Goal: Book appointment/travel/reservation

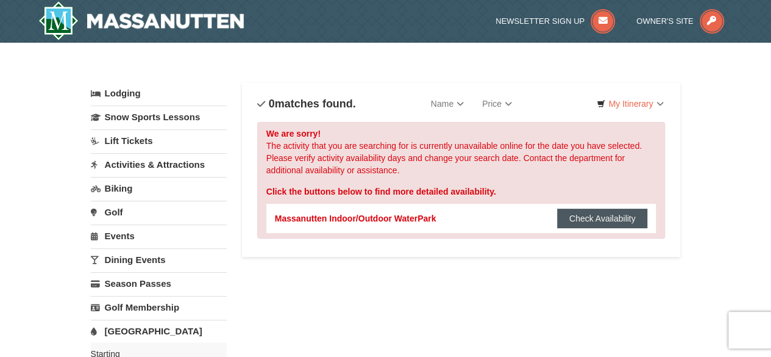
click at [595, 216] on button "Check Availability" at bounding box center [602, 218] width 91 height 20
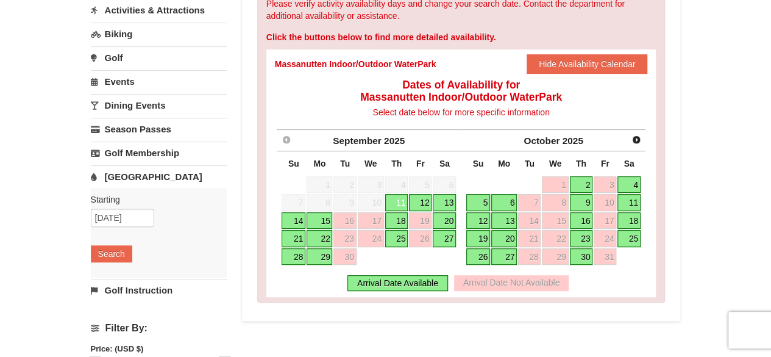
scroll to position [183, 0]
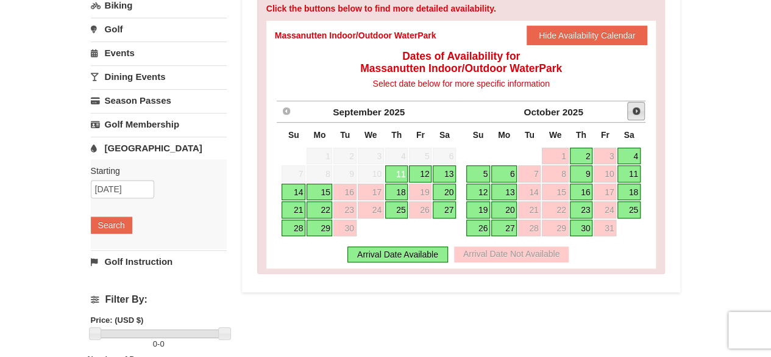
click at [639, 108] on span "Next" at bounding box center [636, 111] width 10 height 10
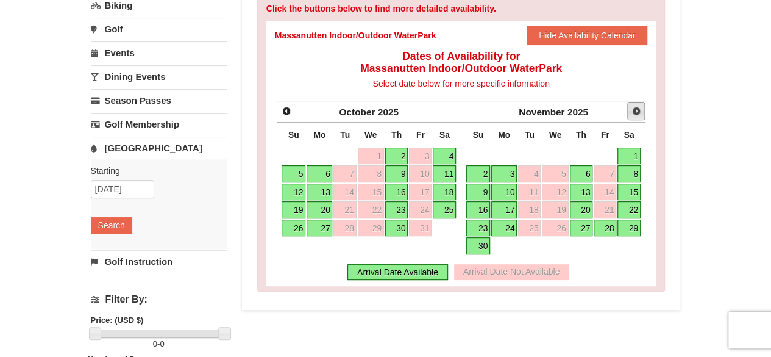
click at [636, 118] on link "Next" at bounding box center [636, 111] width 18 height 18
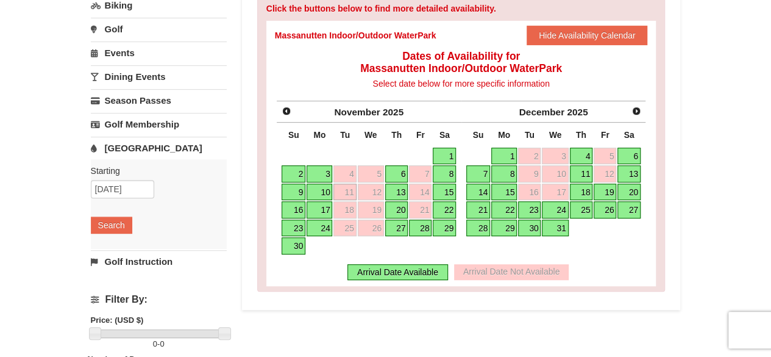
click at [629, 168] on link "13" at bounding box center [628, 173] width 23 height 17
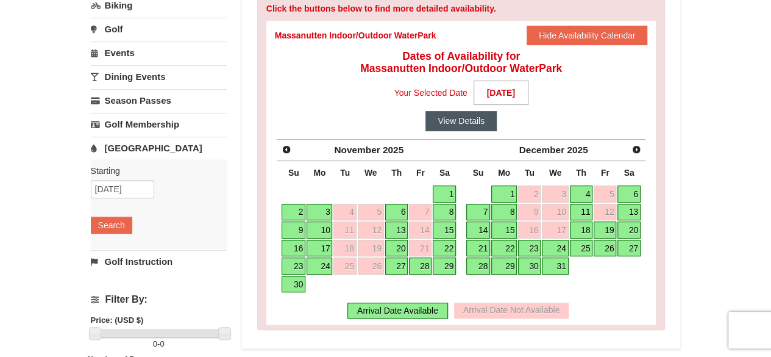
click at [471, 116] on button "View Details" at bounding box center [460, 121] width 71 height 20
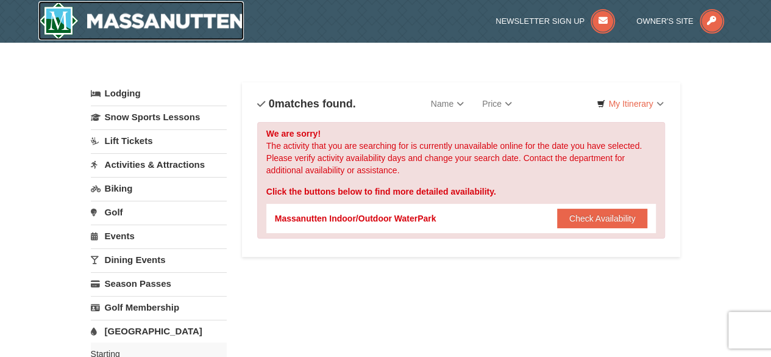
click at [144, 20] on img at bounding box center [141, 20] width 206 height 39
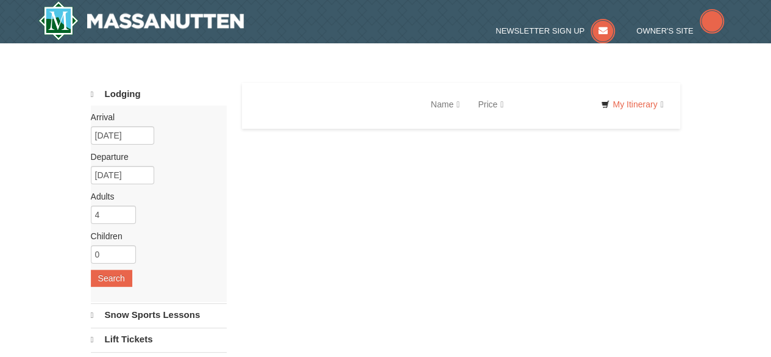
select select "9"
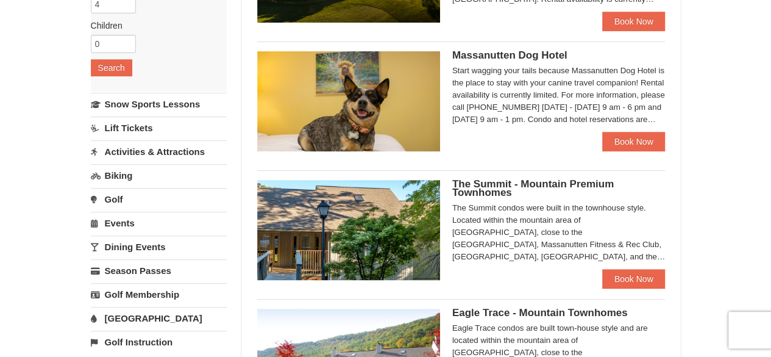
scroll to position [488, 0]
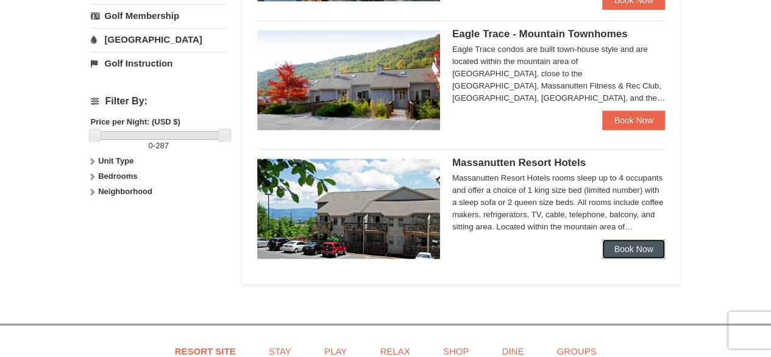
click at [640, 247] on link "Book Now" at bounding box center [633, 249] width 63 height 20
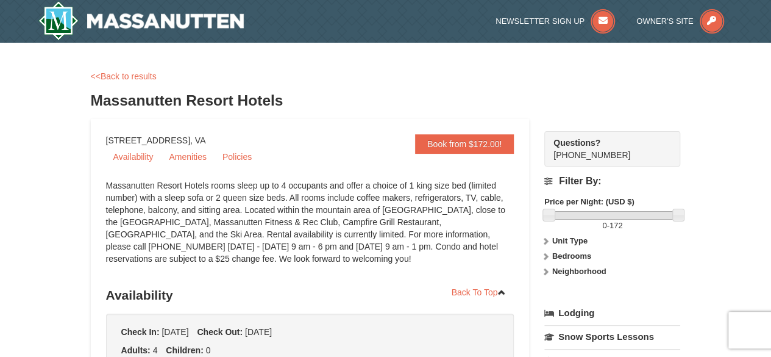
click at [324, 74] on div "<<Back to results" at bounding box center [386, 76] width 590 height 12
